Goal: Transaction & Acquisition: Purchase product/service

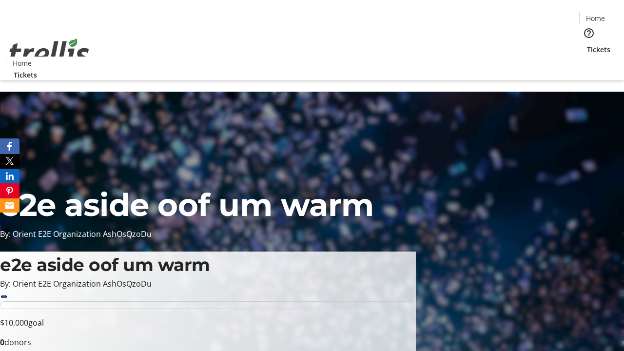
click at [587, 44] on span "Tickets" at bounding box center [598, 49] width 23 height 10
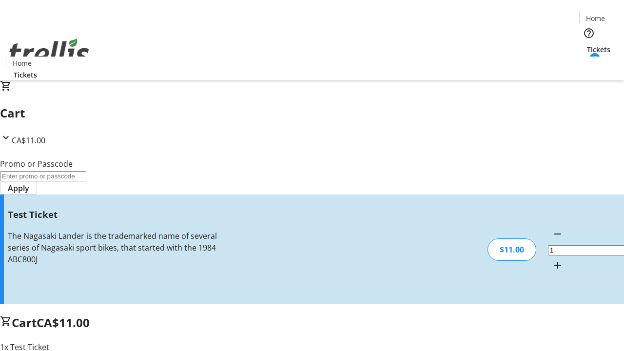
type input "UNLOCK"
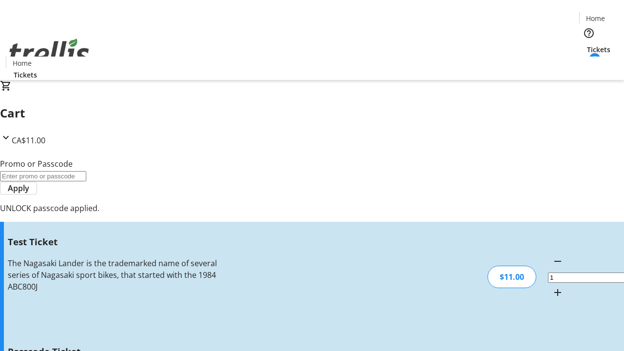
type input "5"
